Goal: Task Accomplishment & Management: Manage account settings

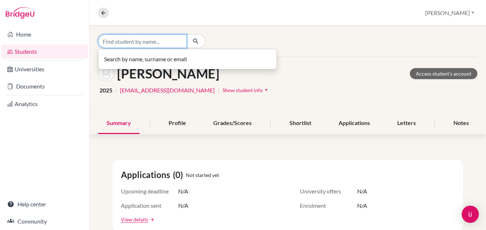
click at [136, 41] on input "Find student by name..." at bounding box center [142, 41] width 89 height 14
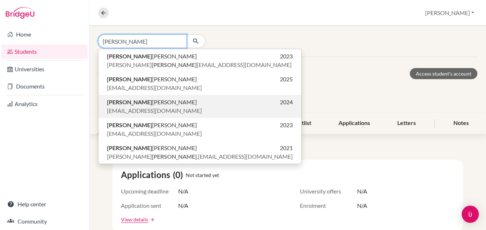
type input "[PERSON_NAME]"
click at [140, 105] on span "[PERSON_NAME]" at bounding box center [152, 102] width 90 height 9
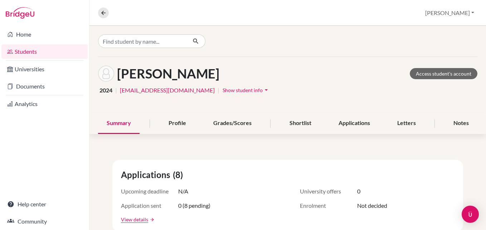
click at [224, 89] on span "Show student info" at bounding box center [242, 90] width 40 height 6
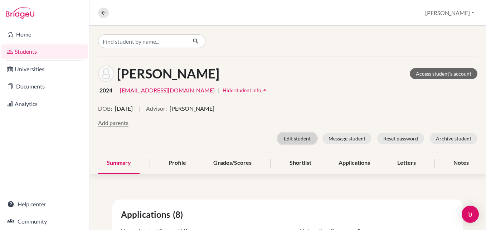
click at [286, 140] on button "Edit student" at bounding box center [296, 138] width 39 height 11
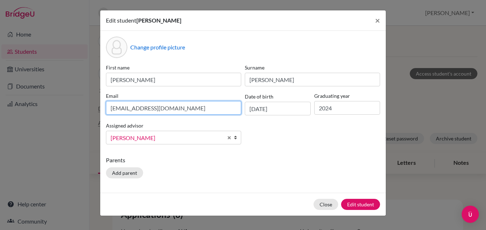
click at [188, 109] on input "[EMAIL_ADDRESS][DOMAIN_NAME]" at bounding box center [173, 108] width 135 height 14
type input "0"
paste input "[EMAIL_ADDRESS][DOMAIN_NAME]"
click at [112, 107] on input "[EMAIL_ADDRESS][DOMAIN_NAME]" at bounding box center [173, 108] width 135 height 14
click at [195, 107] on input "[EMAIL_ADDRESS][DOMAIN_NAME]" at bounding box center [173, 108] width 135 height 14
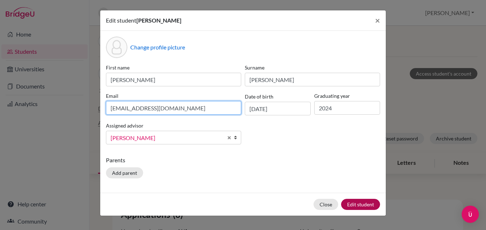
type input "[EMAIL_ADDRESS][DOMAIN_NAME]"
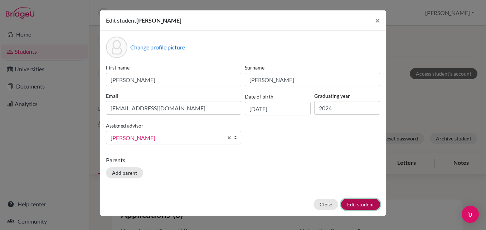
click at [367, 201] on button "Edit student" at bounding box center [360, 203] width 39 height 11
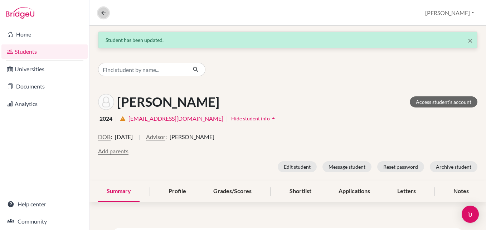
click at [102, 13] on icon at bounding box center [103, 13] width 6 height 6
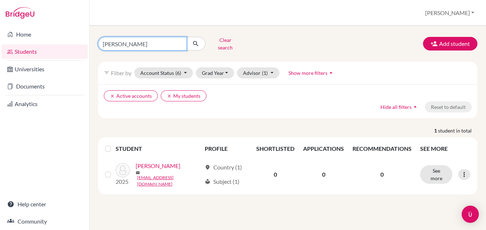
drag, startPoint x: 128, startPoint y: 41, endPoint x: 100, endPoint y: 35, distance: 29.3
click at [100, 37] on div "[PERSON_NAME]" at bounding box center [151, 44] width 107 height 14
type input "[PERSON_NAME]"
click button "submit" at bounding box center [195, 44] width 19 height 14
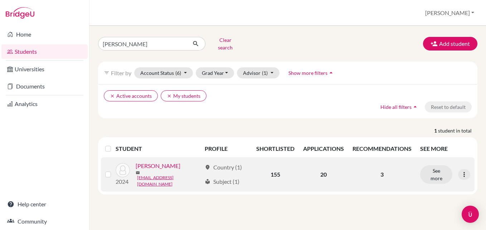
click at [155, 166] on link "[PERSON_NAME]" at bounding box center [158, 165] width 45 height 9
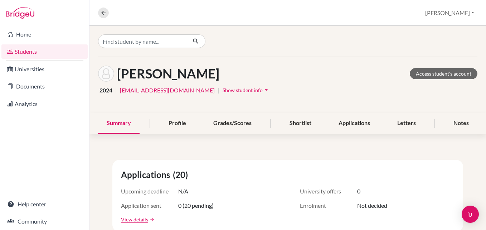
click at [222, 87] on span "Show student info" at bounding box center [242, 90] width 40 height 6
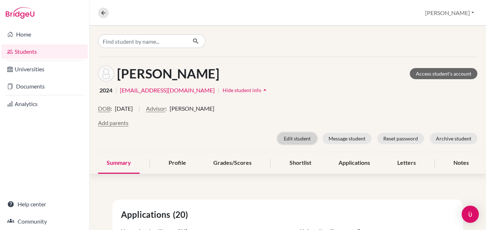
click at [299, 136] on button "Edit student" at bounding box center [296, 138] width 39 height 11
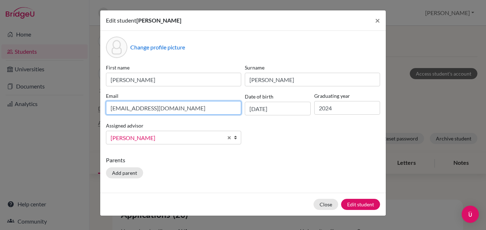
drag, startPoint x: 176, startPoint y: 107, endPoint x: 104, endPoint y: 108, distance: 71.5
click at [104, 108] on div "Email [EMAIL_ADDRESS][DOMAIN_NAME]" at bounding box center [173, 103] width 139 height 23
paste input "[EMAIL_ADDRESS][DOMAIN_NAME]"
type input "[EMAIL_ADDRESS][DOMAIN_NAME]"
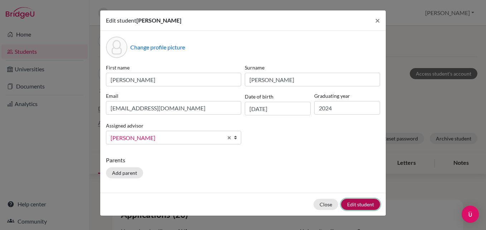
click at [360, 205] on button "Edit student" at bounding box center [360, 203] width 39 height 11
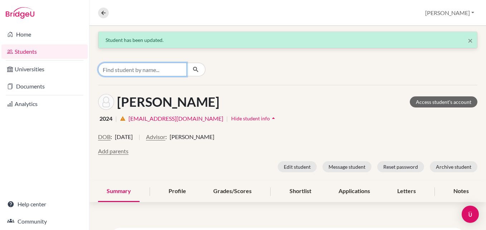
click at [141, 70] on input "Find student by name..." at bounding box center [142, 70] width 89 height 14
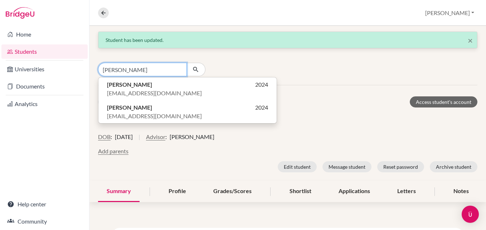
type input "[PERSON_NAME]"
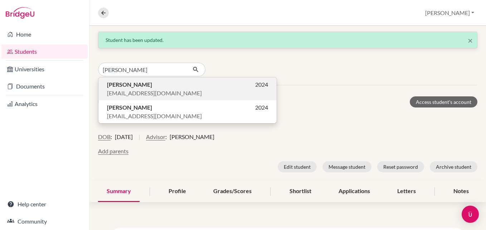
click at [140, 92] on span "[EMAIL_ADDRESS][DOMAIN_NAME]" at bounding box center [154, 93] width 95 height 9
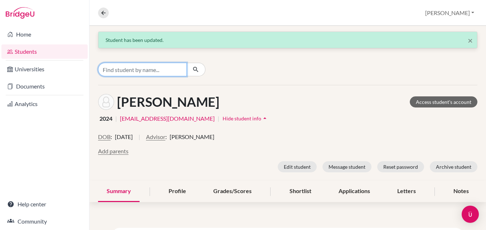
click at [132, 70] on input "Find student by name..." at bounding box center [142, 70] width 89 height 14
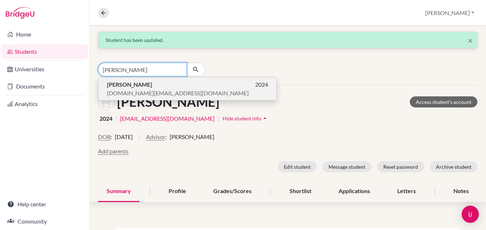
type input "[PERSON_NAME]"
click at [147, 83] on p "[PERSON_NAME] 2024" at bounding box center [187, 84] width 161 height 9
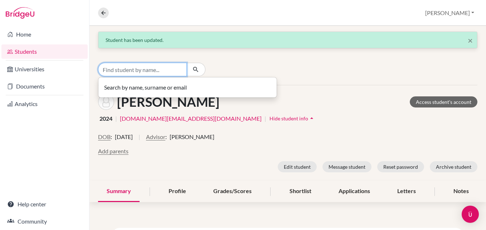
click at [152, 63] on input "Find student by name..." at bounding box center [142, 70] width 89 height 14
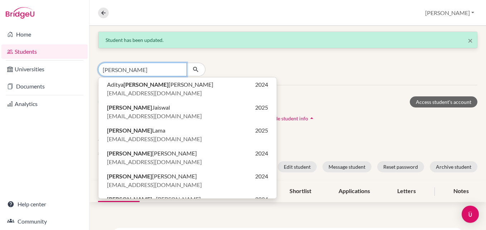
type input "[PERSON_NAME]"
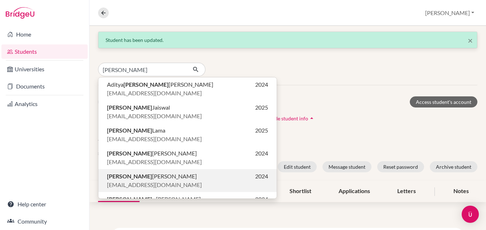
click at [146, 182] on span "[EMAIL_ADDRESS][DOMAIN_NAME]" at bounding box center [154, 184] width 95 height 9
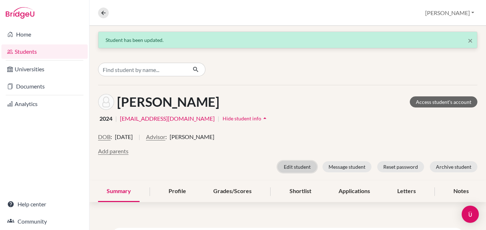
click at [301, 164] on button "Edit student" at bounding box center [296, 166] width 39 height 11
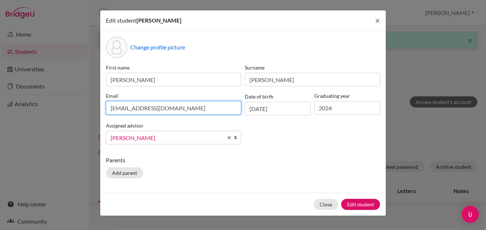
click at [173, 107] on input "[EMAIL_ADDRESS][DOMAIN_NAME]" at bounding box center [173, 108] width 135 height 14
paste input "[EMAIL_ADDRESS][DOMAIN_NAME]"
type input "[EMAIL_ADDRESS][DOMAIN_NAME]"
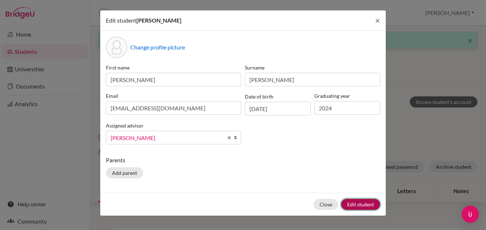
click at [364, 202] on button "Edit student" at bounding box center [360, 203] width 39 height 11
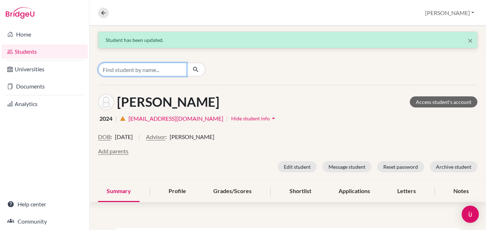
click at [171, 71] on input "Find student by name..." at bounding box center [142, 70] width 89 height 14
